Goal: Find specific page/section: Find specific page/section

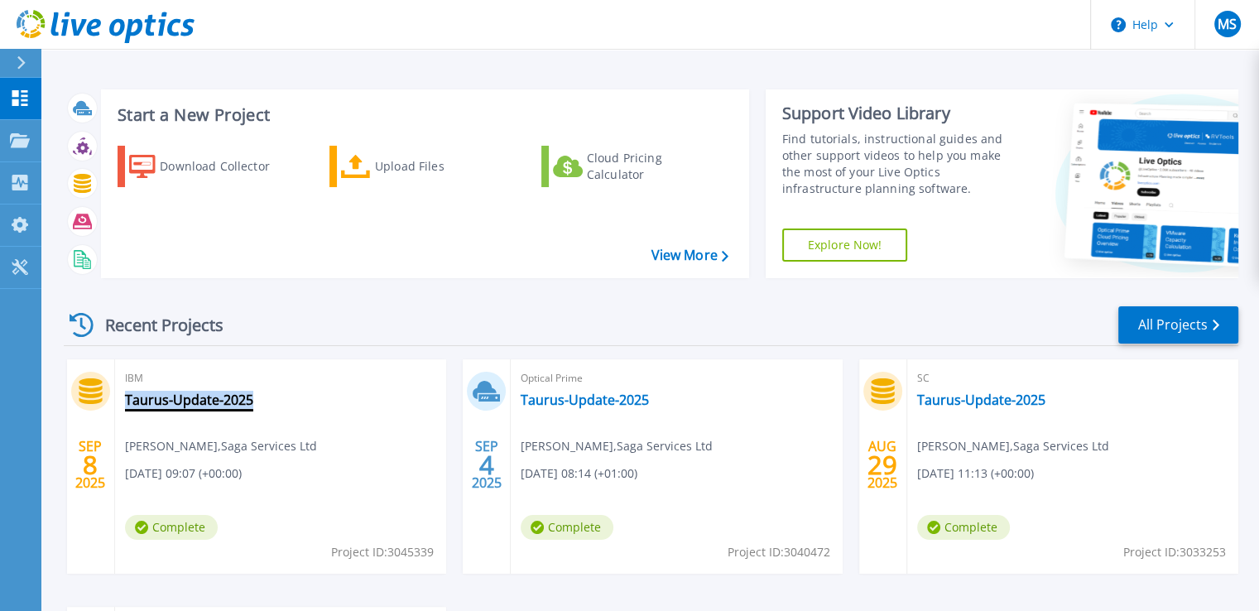
drag, startPoint x: 324, startPoint y: 401, endPoint x: 252, endPoint y: 398, distance: 72.9
click at [252, 398] on div "IBM Taurus-Update-2025 [PERSON_NAME] , Saga Services Ltd [DATE] 09:07 (+00:00) …" at bounding box center [280, 466] width 331 height 214
click at [22, 68] on icon at bounding box center [21, 62] width 9 height 13
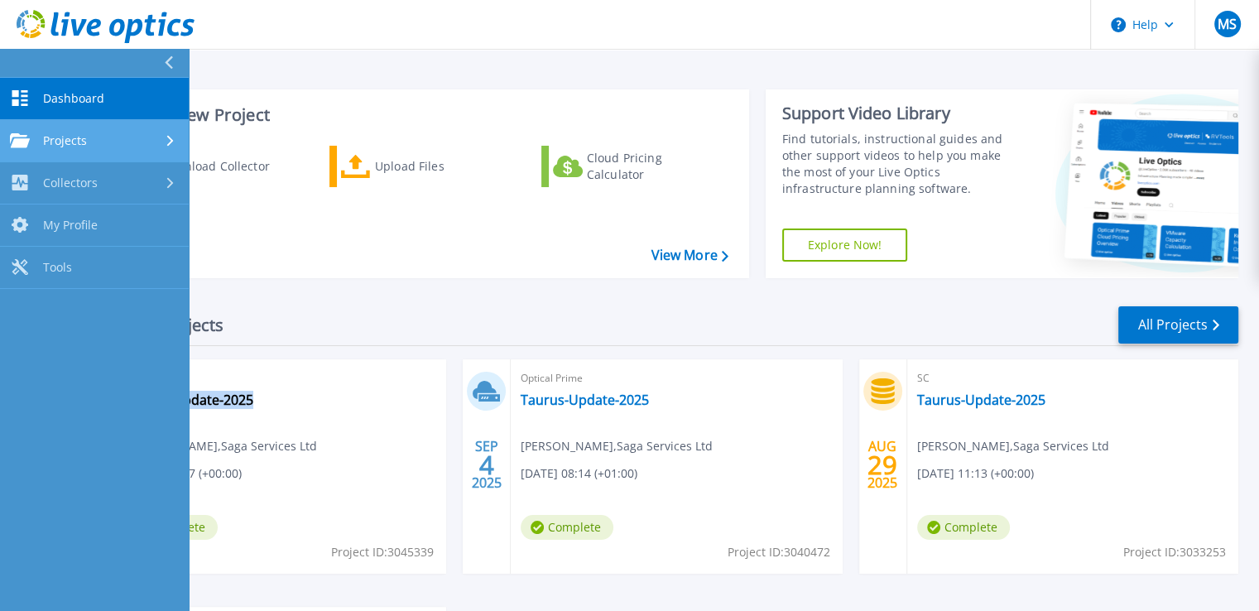
click at [56, 142] on span "Projects" at bounding box center [65, 140] width 44 height 15
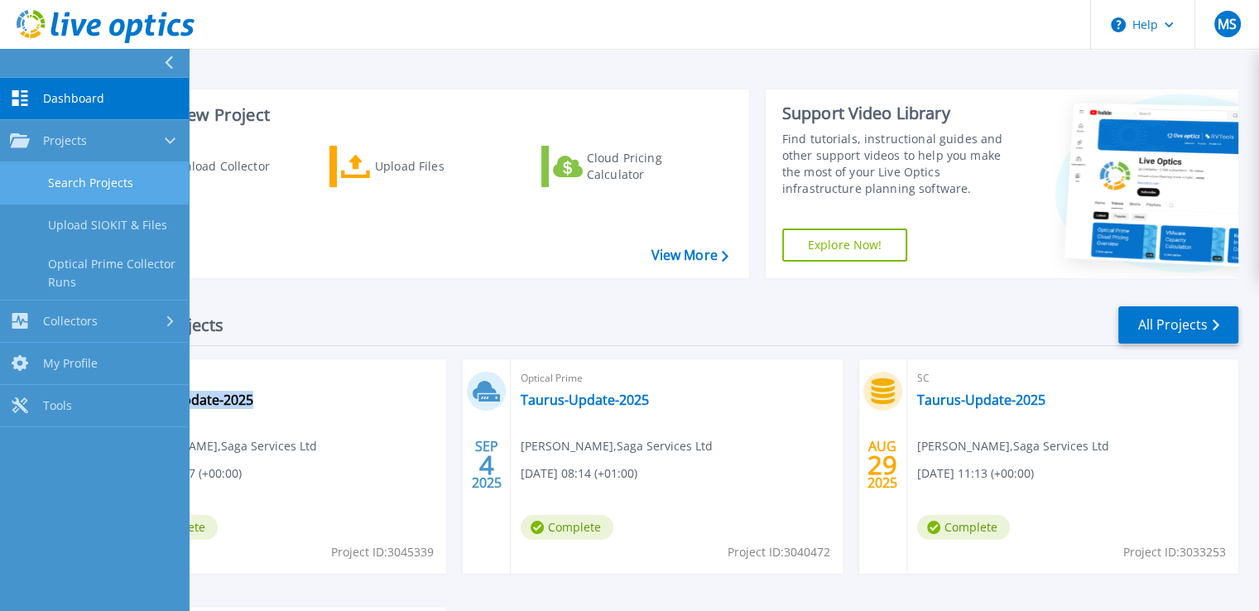
click at [80, 184] on link "Search Projects" at bounding box center [94, 183] width 189 height 42
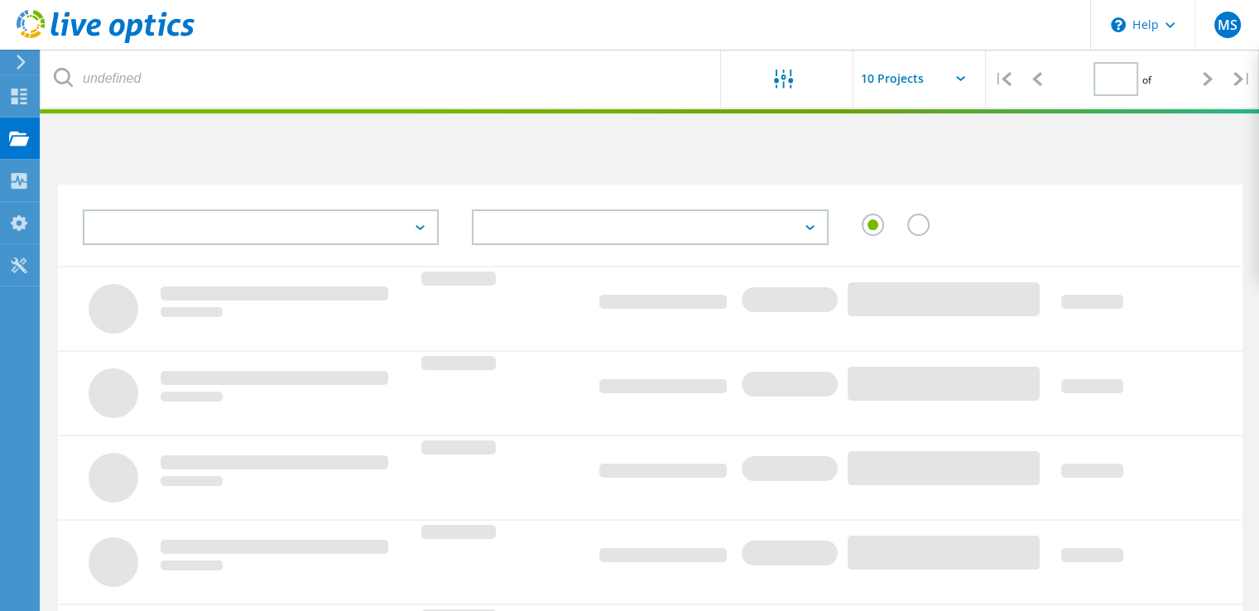
type input "1"
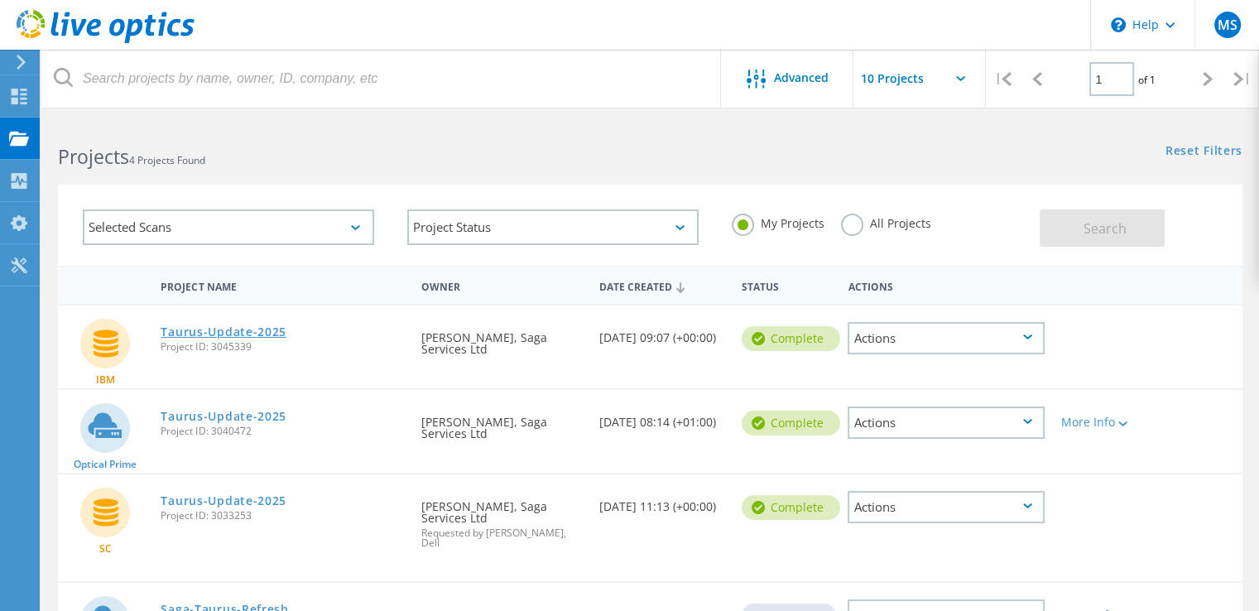
drag, startPoint x: 314, startPoint y: 337, endPoint x: 162, endPoint y: 335, distance: 151.5
click at [162, 335] on div "Taurus-Update-2025 Project ID: 3045339" at bounding box center [282, 336] width 261 height 63
copy div "Taurus-Update-2025 Project ID: 3045339"
